Goal: Obtain resource: Obtain resource

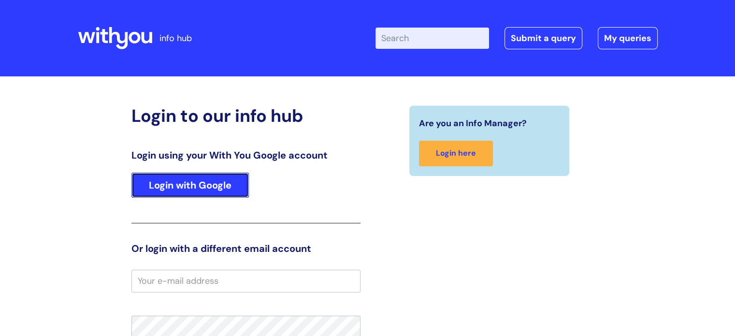
click at [188, 187] on link "Login with Google" at bounding box center [189, 184] width 117 height 25
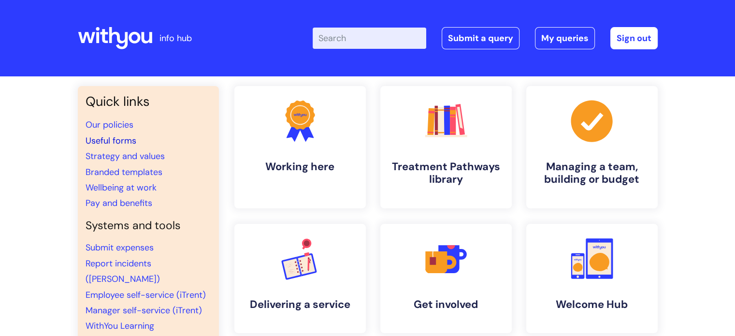
click at [103, 140] on link "Useful forms" at bounding box center [110, 141] width 51 height 12
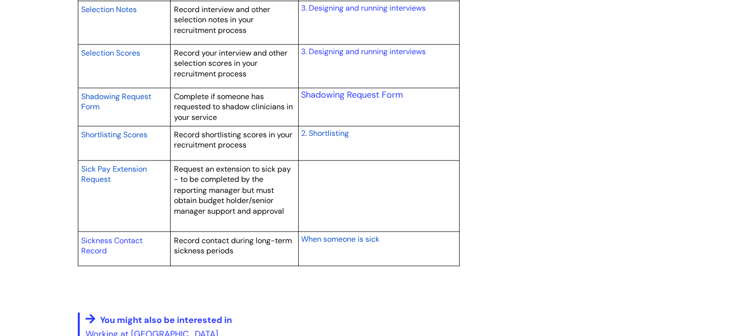
scroll to position [1787, 0]
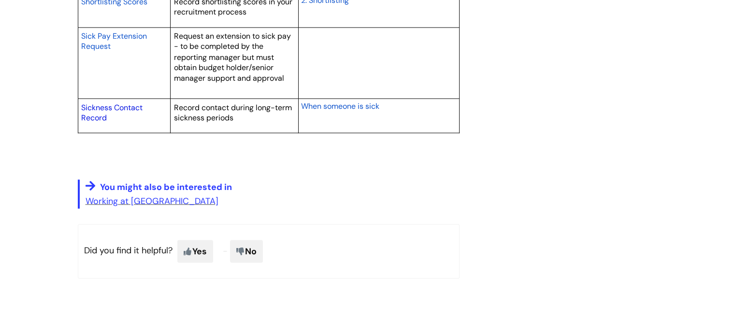
click at [114, 107] on link "Sickness Contact Record" at bounding box center [111, 112] width 61 height 21
